Goal: Task Accomplishment & Management: Manage account settings

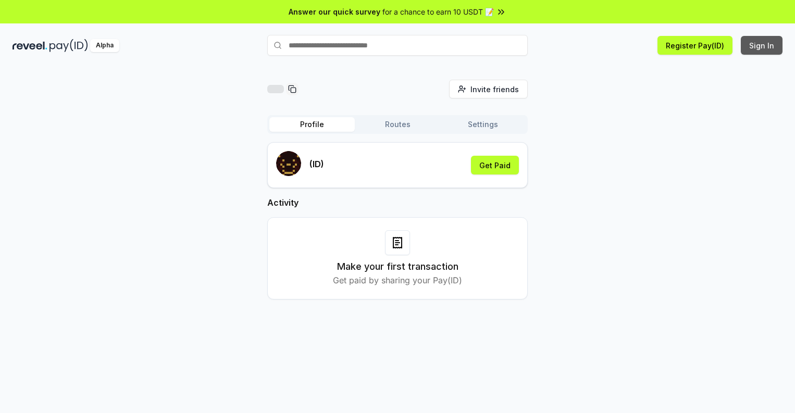
click at [762, 45] on button "Sign In" at bounding box center [762, 45] width 42 height 19
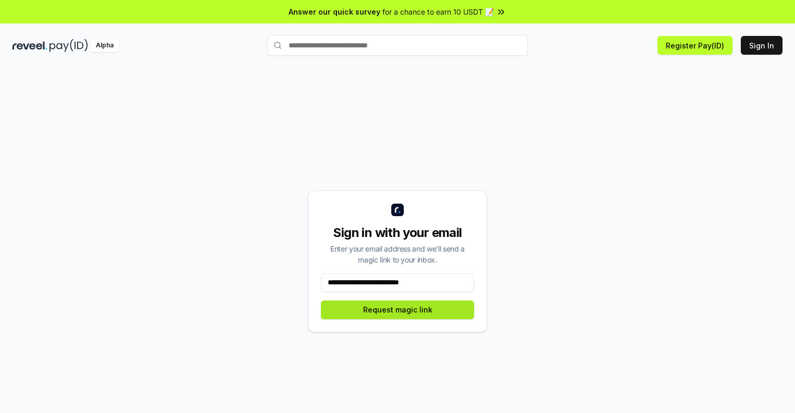
type input "**********"
click at [397, 309] on button "Request magic link" at bounding box center [397, 310] width 153 height 19
